Goal: Information Seeking & Learning: Learn about a topic

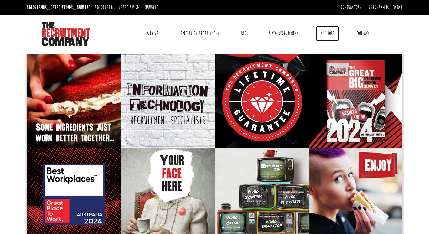
click at [334, 32] on link "The Jobs" at bounding box center [327, 33] width 23 height 15
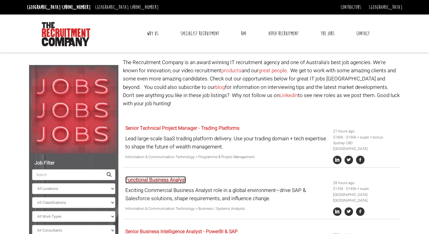
click at [177, 177] on link "Functional Business Analyst" at bounding box center [155, 180] width 61 height 7
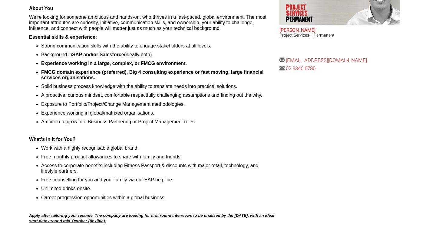
scroll to position [31, 0]
